Goal: Information Seeking & Learning: Learn about a topic

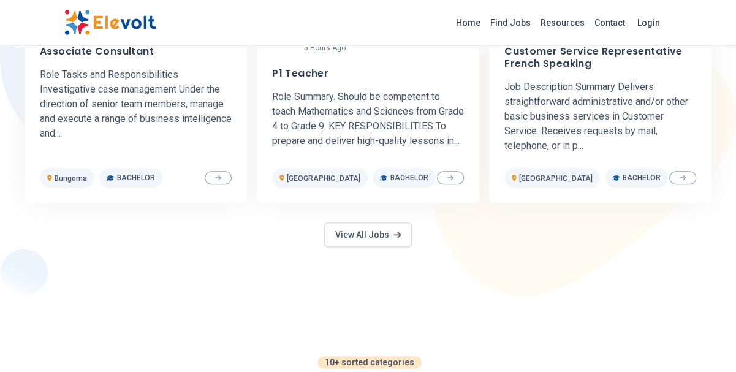
scroll to position [498, 0]
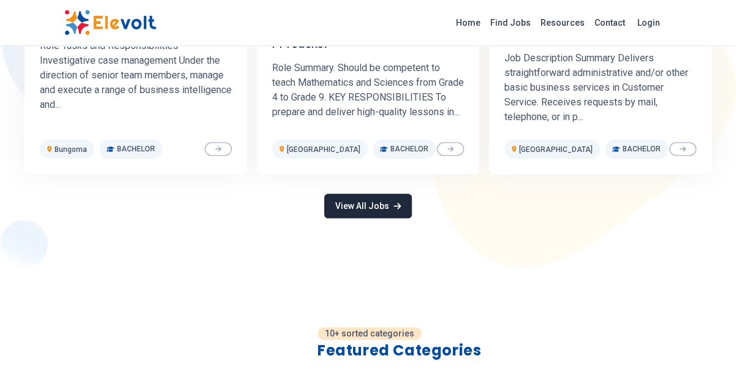
click at [360, 218] on link "View All Jobs" at bounding box center [367, 206] width 87 height 25
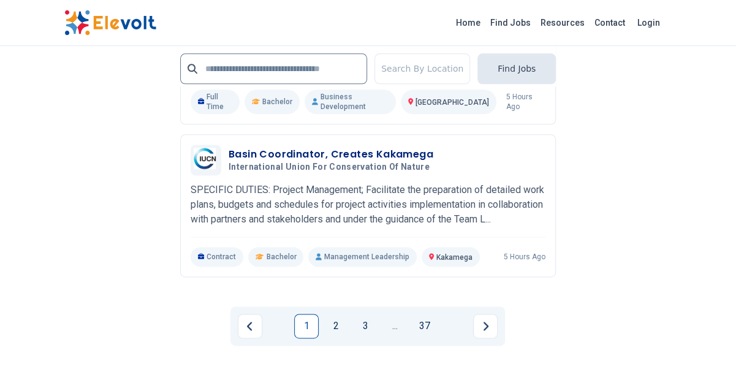
scroll to position [3057, 0]
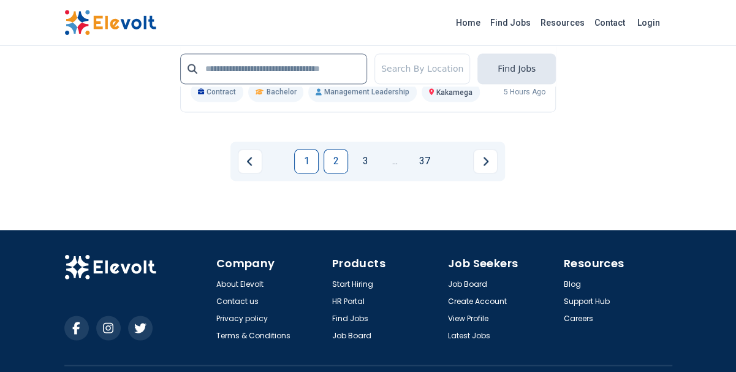
click at [337, 160] on link "2" at bounding box center [336, 161] width 25 height 25
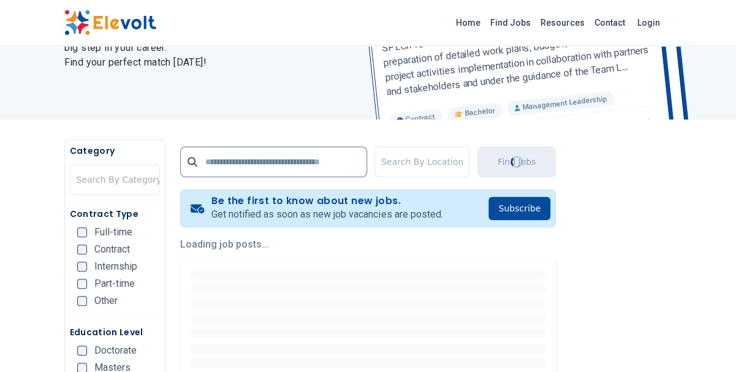
scroll to position [142, 0]
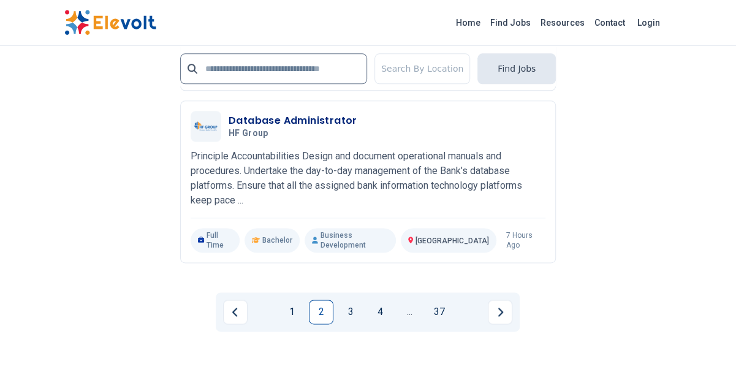
scroll to position [2986, 0]
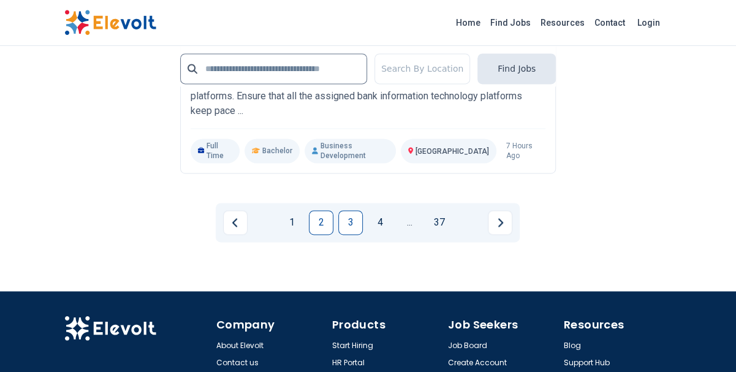
click at [349, 210] on link "3" at bounding box center [350, 222] width 25 height 25
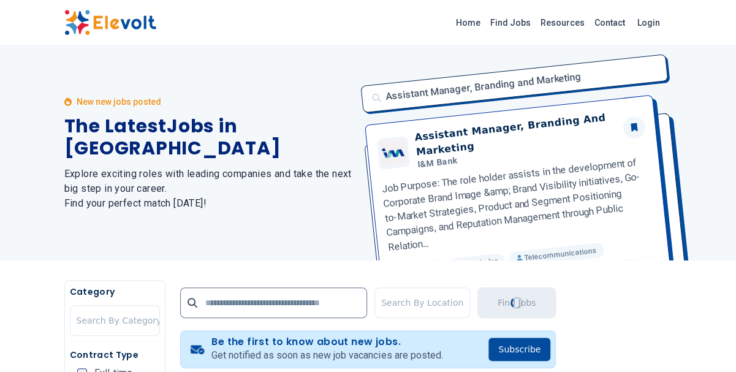
scroll to position [0, 0]
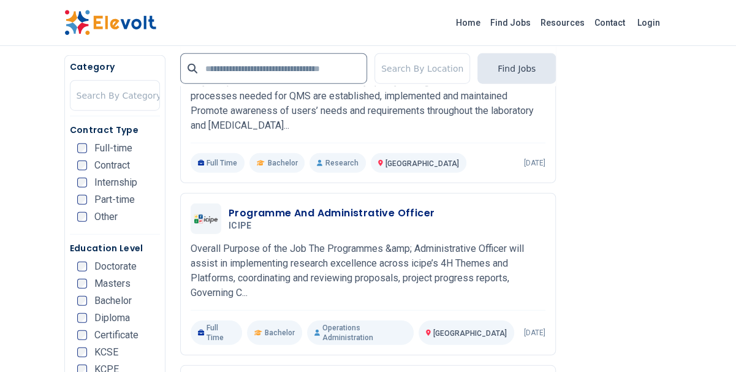
scroll to position [1493, 0]
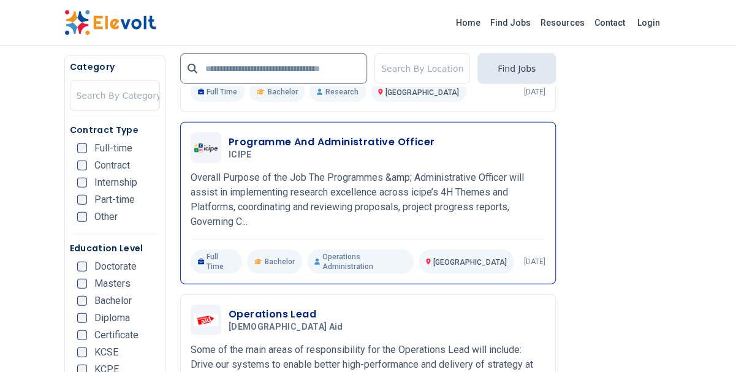
click at [350, 150] on h3 "Programme And Administrative Officer" at bounding box center [332, 142] width 206 height 15
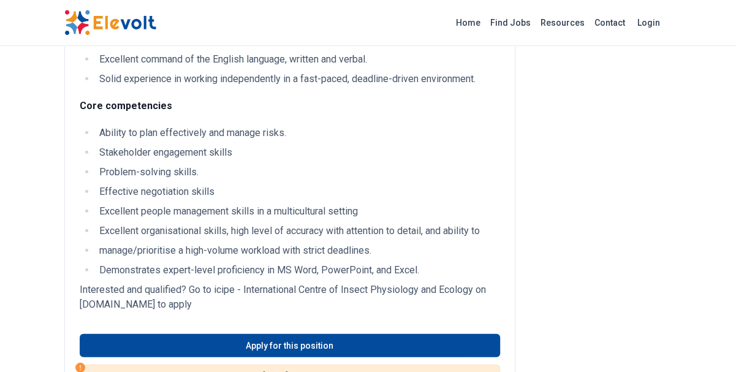
scroll to position [1351, 0]
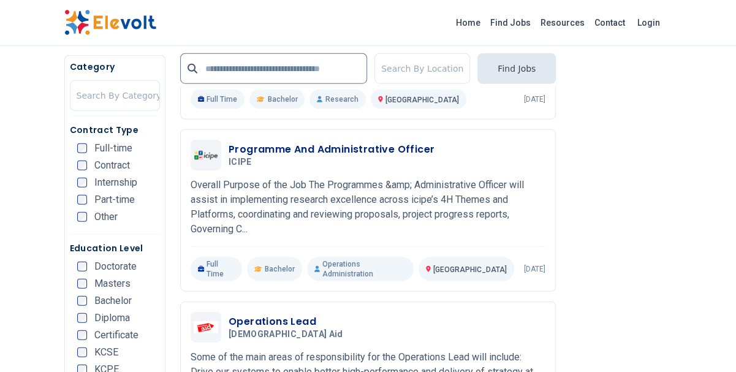
scroll to position [1493, 0]
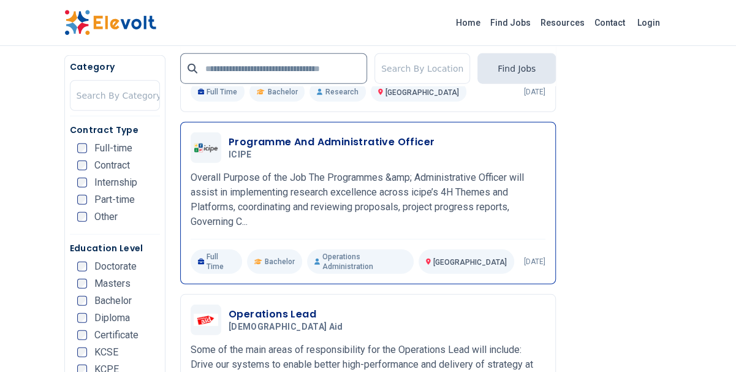
click at [303, 150] on h3 "Programme And Administrative Officer" at bounding box center [332, 142] width 206 height 15
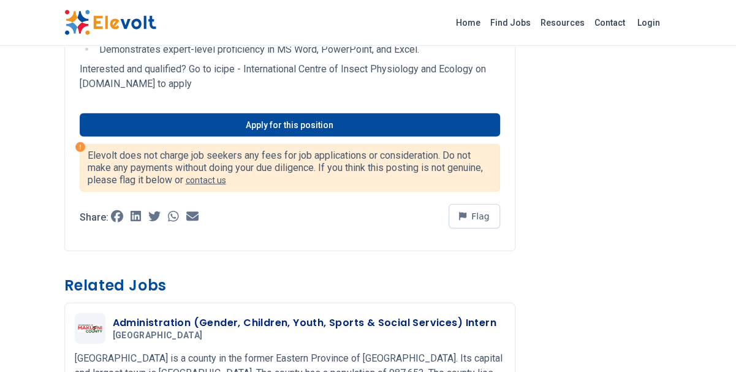
scroll to position [1564, 0]
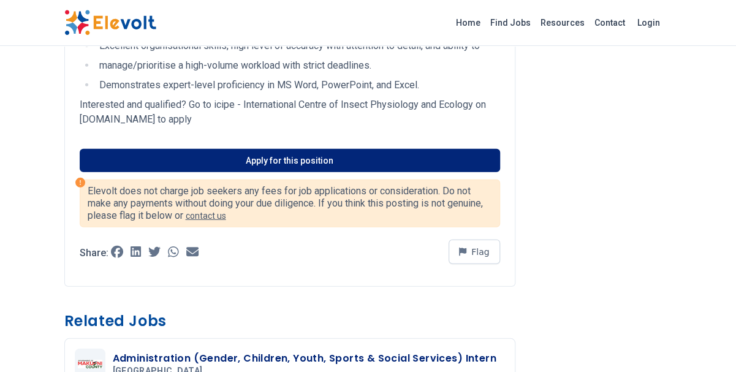
click at [301, 172] on link "Apply for this position" at bounding box center [290, 160] width 420 height 23
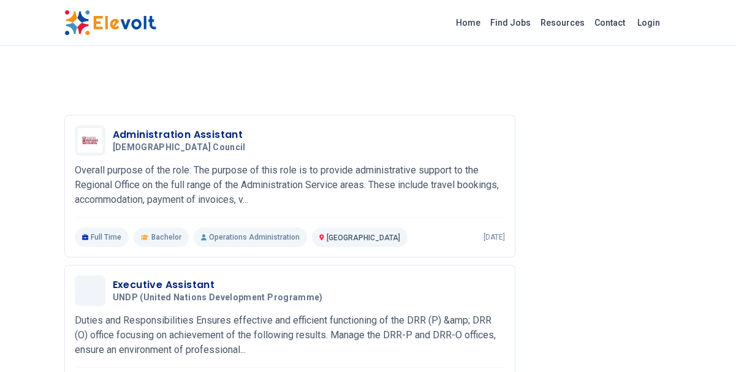
scroll to position [2489, 0]
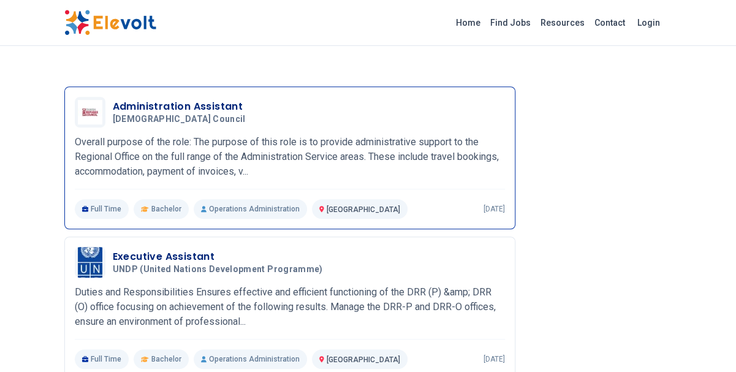
click at [173, 108] on h3 "Administration Assistant" at bounding box center [182, 106] width 138 height 15
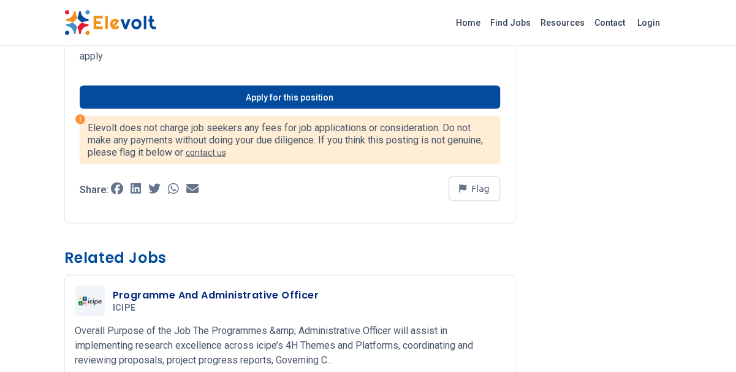
scroll to position [1067, 0]
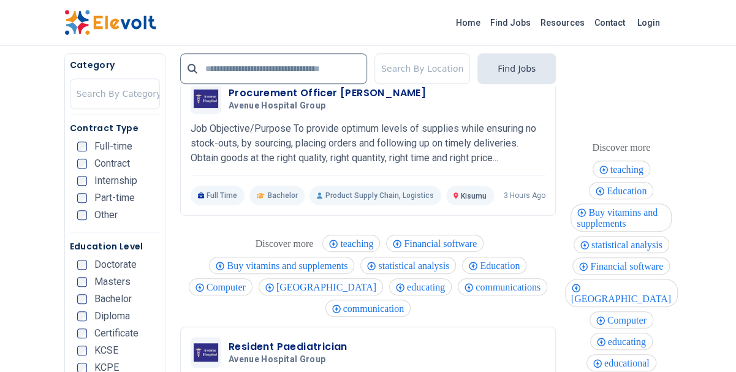
scroll to position [2560, 0]
